Goal: Task Accomplishment & Management: Manage account settings

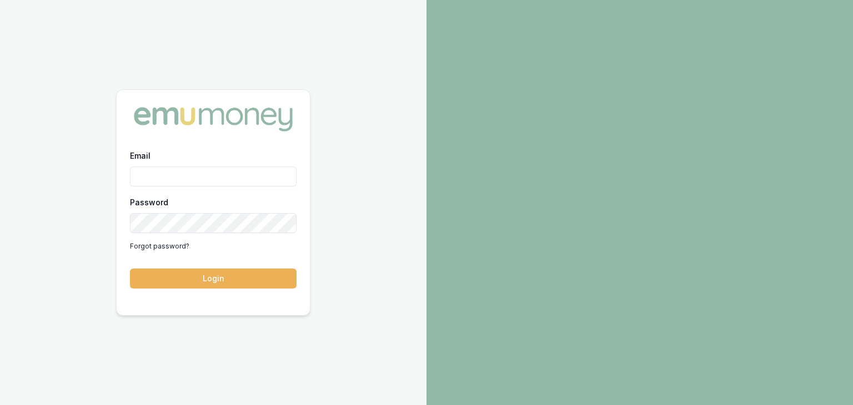
click at [178, 172] on input "Email" at bounding box center [213, 177] width 167 height 20
type input "baron.ketterman@emumoney.com.au"
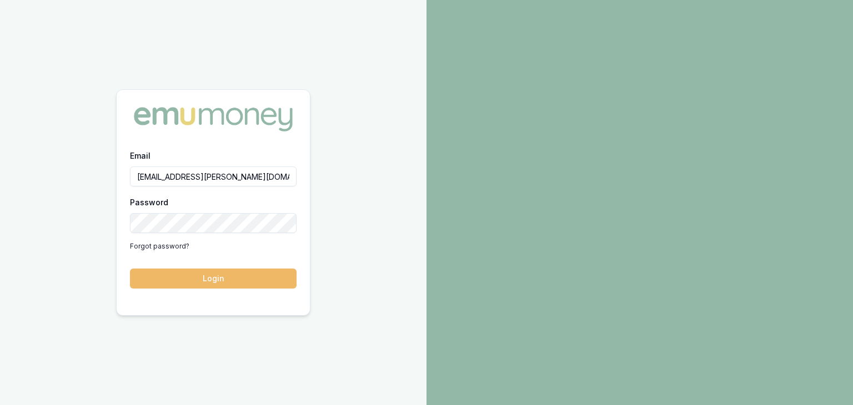
click at [247, 280] on button "Login" at bounding box center [213, 279] width 167 height 20
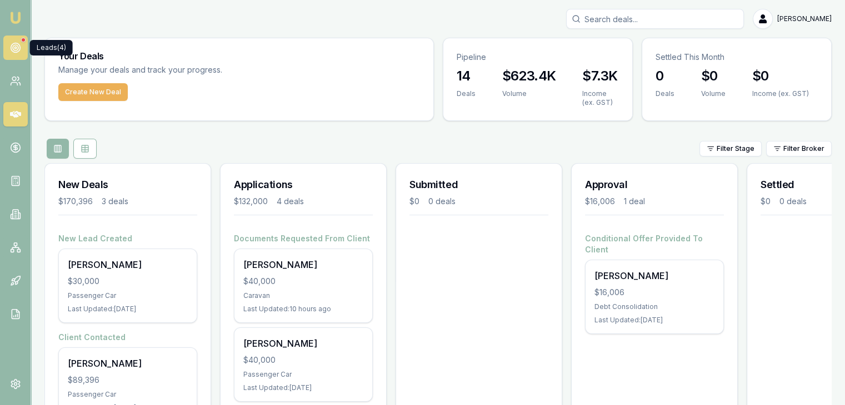
click at [13, 43] on circle at bounding box center [15, 47] width 9 height 9
